Goal: Task Accomplishment & Management: Complete application form

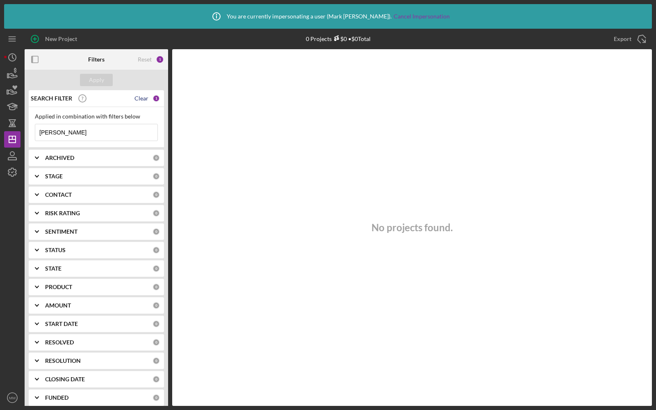
click at [142, 100] on div "Clear" at bounding box center [141, 98] width 14 height 7
click at [90, 70] on div "Apply" at bounding box center [96, 80] width 143 height 20
click at [90, 75] on div "Apply" at bounding box center [96, 80] width 15 height 12
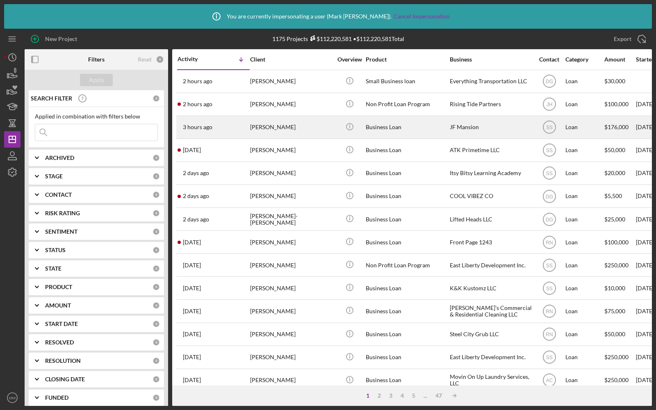
click at [309, 125] on div "[PERSON_NAME]" at bounding box center [291, 127] width 82 height 22
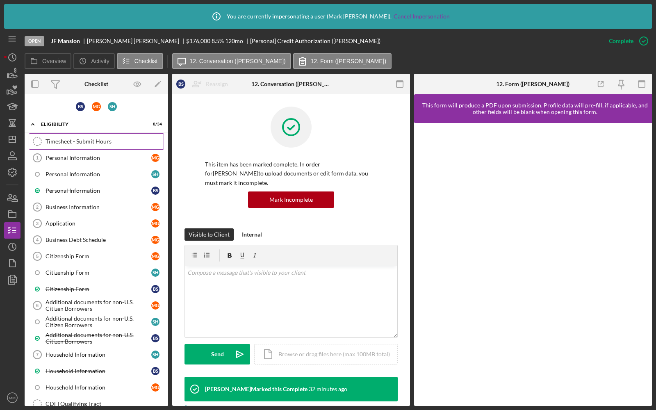
click at [86, 142] on div "Timesheet - Submit Hours" at bounding box center [104, 141] width 118 height 7
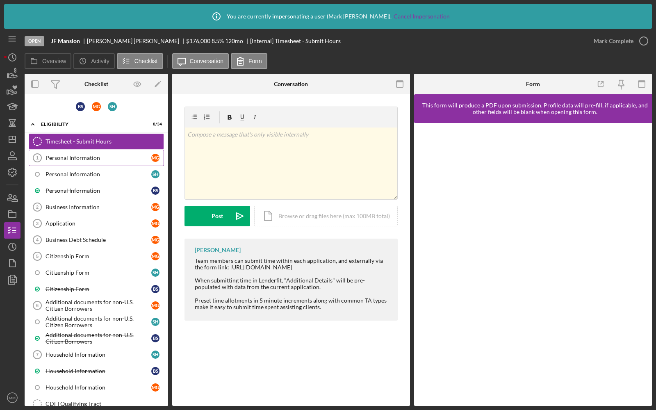
click at [72, 155] on div "Personal Information" at bounding box center [98, 158] width 106 height 7
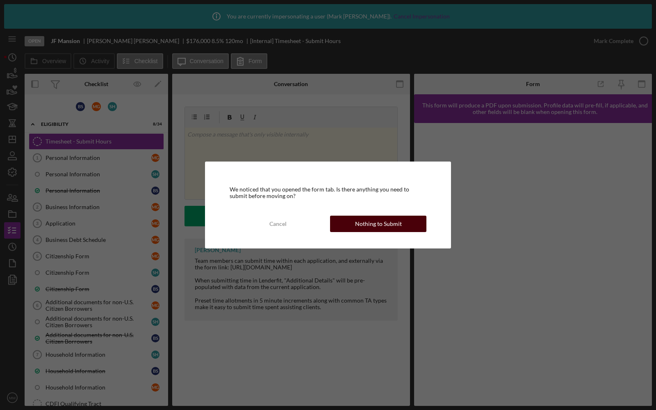
click at [358, 224] on div "Nothing to Submit" at bounding box center [378, 224] width 47 height 16
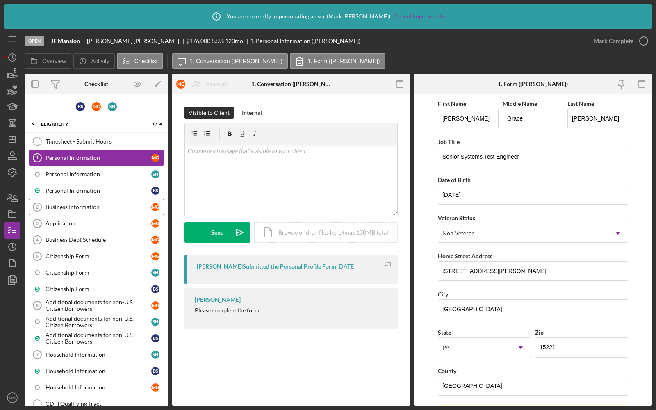
click at [83, 206] on div "Business Information" at bounding box center [98, 207] width 106 height 7
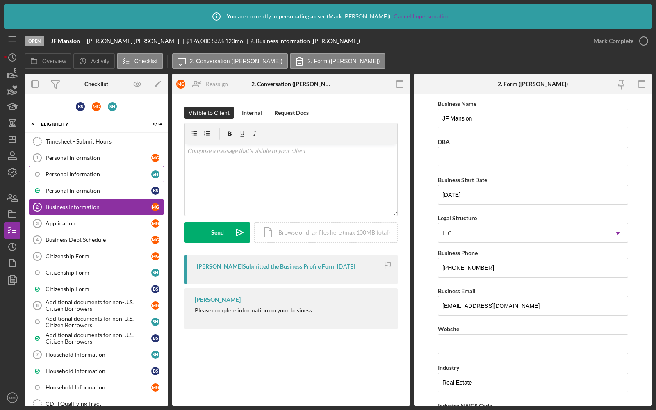
click at [73, 172] on div "Personal Information" at bounding box center [98, 174] width 106 height 7
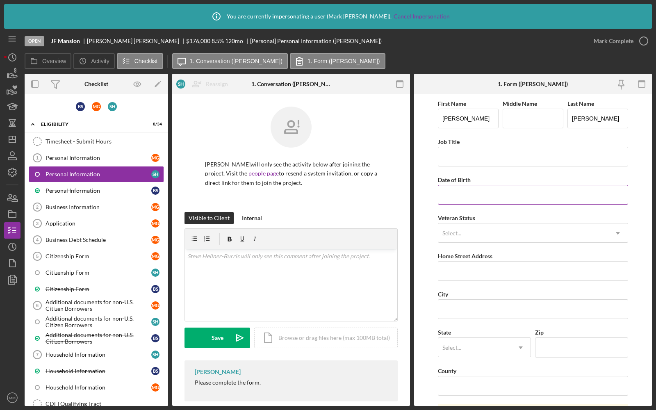
scroll to position [232, 0]
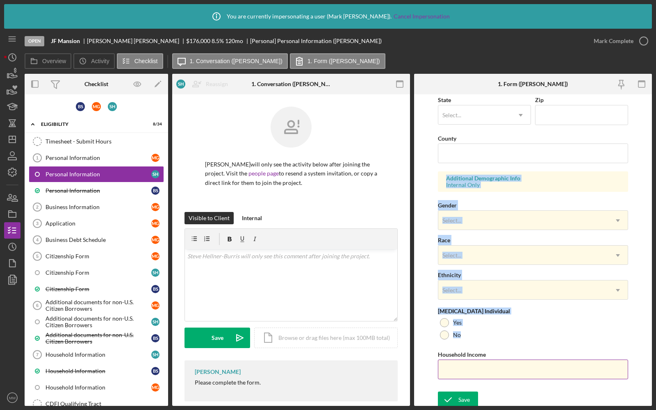
drag, startPoint x: 443, startPoint y: 177, endPoint x: 488, endPoint y: 357, distance: 185.7
click at [488, 357] on div "First Name [PERSON_NAME] Middle Name Last Name [PERSON_NAME] Job Title Date of …" at bounding box center [533, 126] width 190 height 521
click at [638, 248] on form "First Name [PERSON_NAME] Middle Name Last Name [PERSON_NAME] Job Title Date of …" at bounding box center [533, 249] width 238 height 311
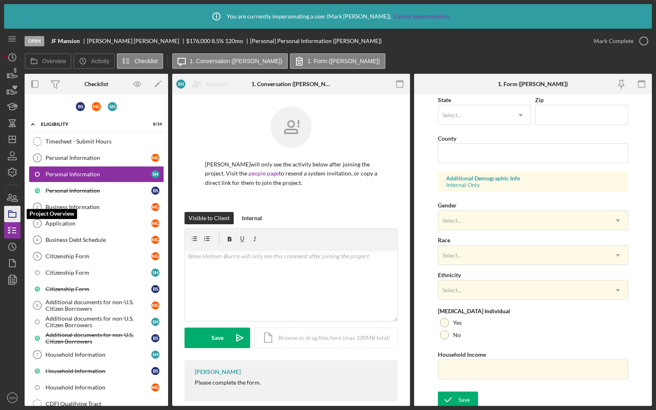
click at [15, 214] on icon "button" at bounding box center [12, 214] width 20 height 20
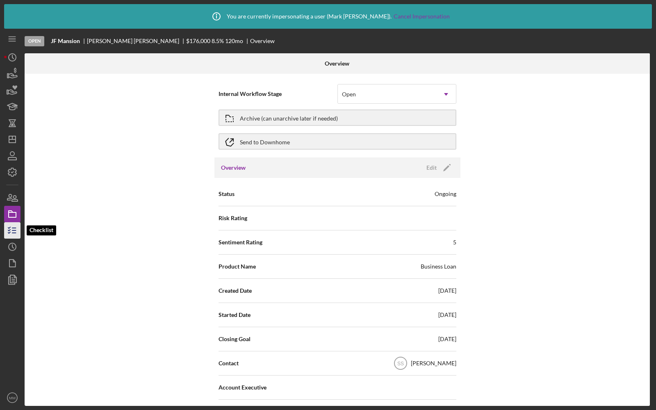
click at [8, 236] on icon "button" at bounding box center [12, 230] width 20 height 20
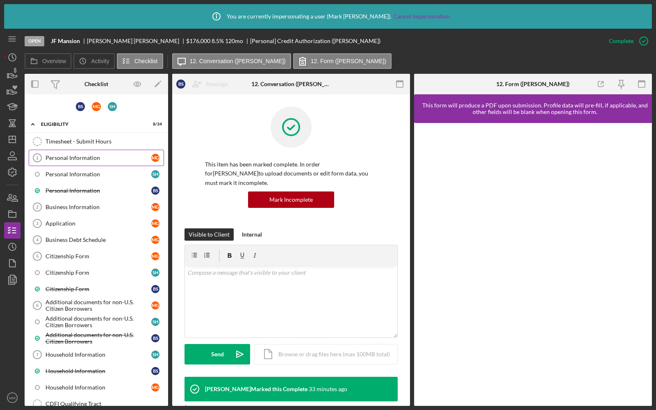
click at [74, 156] on div "Personal Information" at bounding box center [98, 158] width 106 height 7
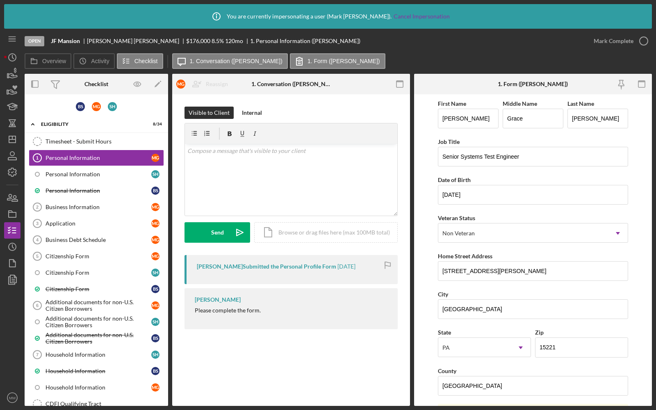
scroll to position [232, 0]
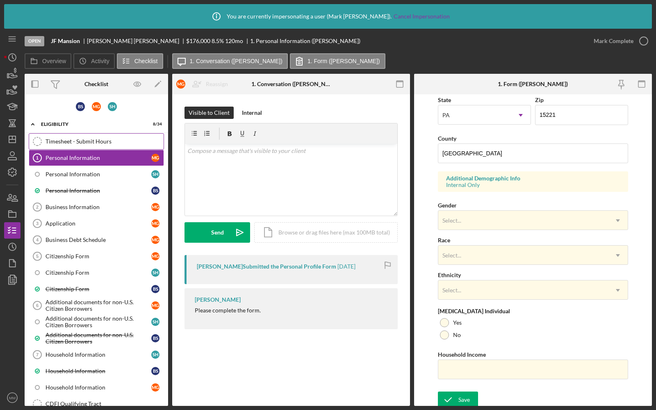
click at [101, 141] on div "Timesheet - Submit Hours" at bounding box center [104, 141] width 118 height 7
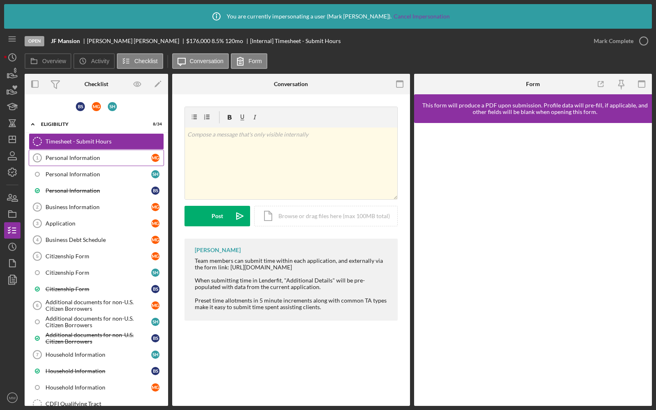
click at [104, 156] on div "Personal Information" at bounding box center [98, 158] width 106 height 7
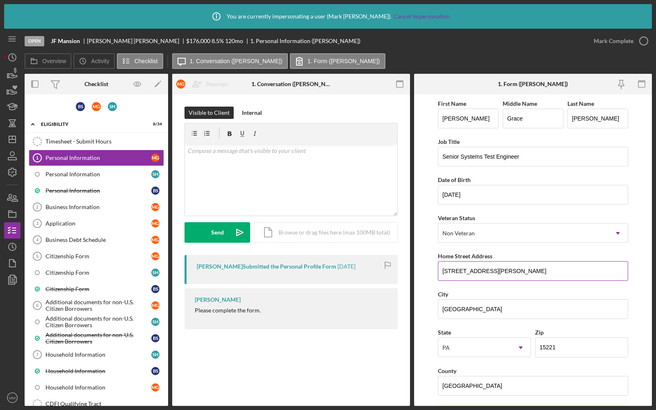
scroll to position [232, 0]
